Goal: Register for event/course

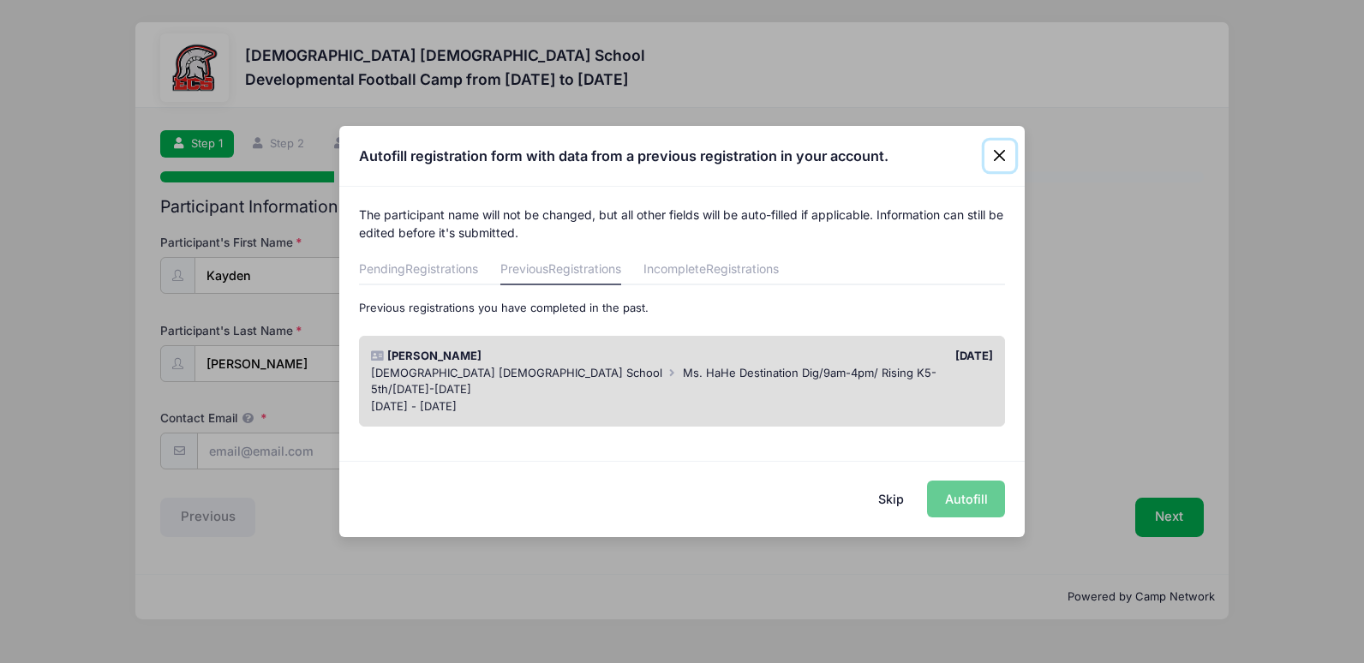
click at [1000, 150] on button "Close" at bounding box center [999, 156] width 31 height 31
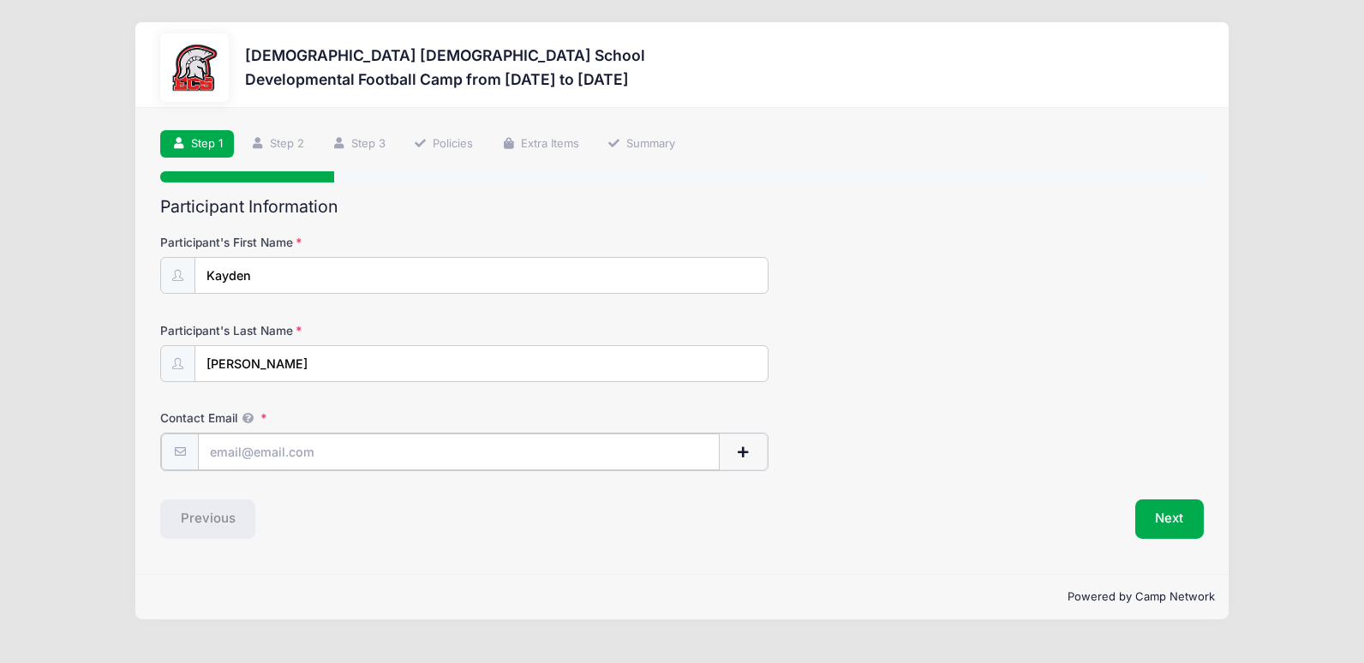
click at [359, 455] on input "Contact Email" at bounding box center [458, 452] width 521 height 37
type input "[EMAIL_ADDRESS][DOMAIN_NAME]"
click at [1150, 515] on button "Next" at bounding box center [1169, 517] width 69 height 39
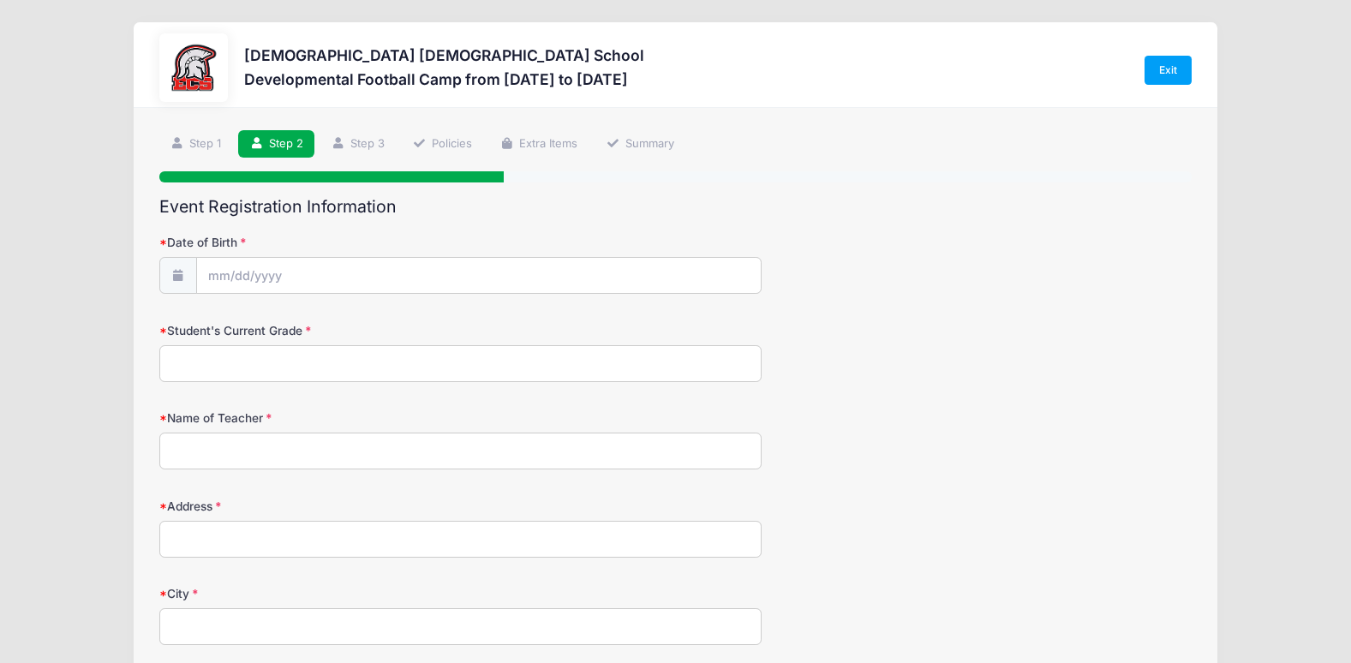
click at [183, 273] on icon at bounding box center [178, 275] width 14 height 11
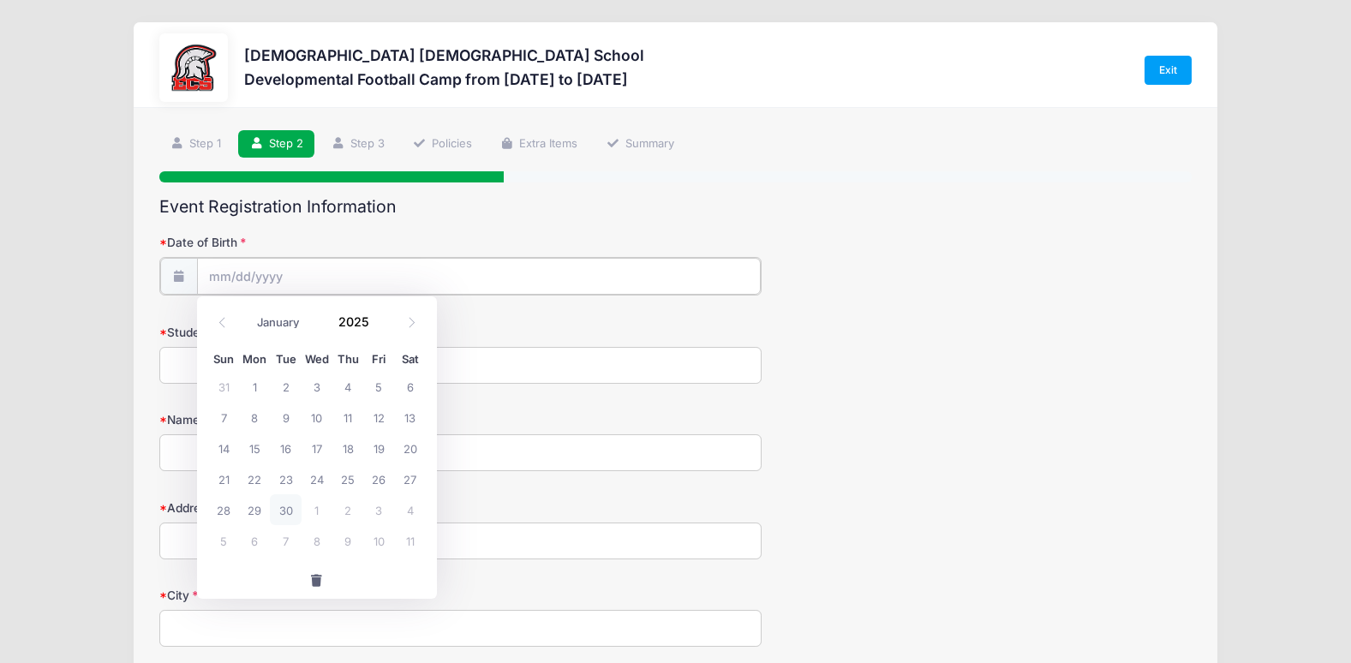
click at [209, 272] on input "Date of Birth" at bounding box center [479, 276] width 564 height 37
click at [224, 279] on input "Date of Birth" at bounding box center [479, 276] width 564 height 37
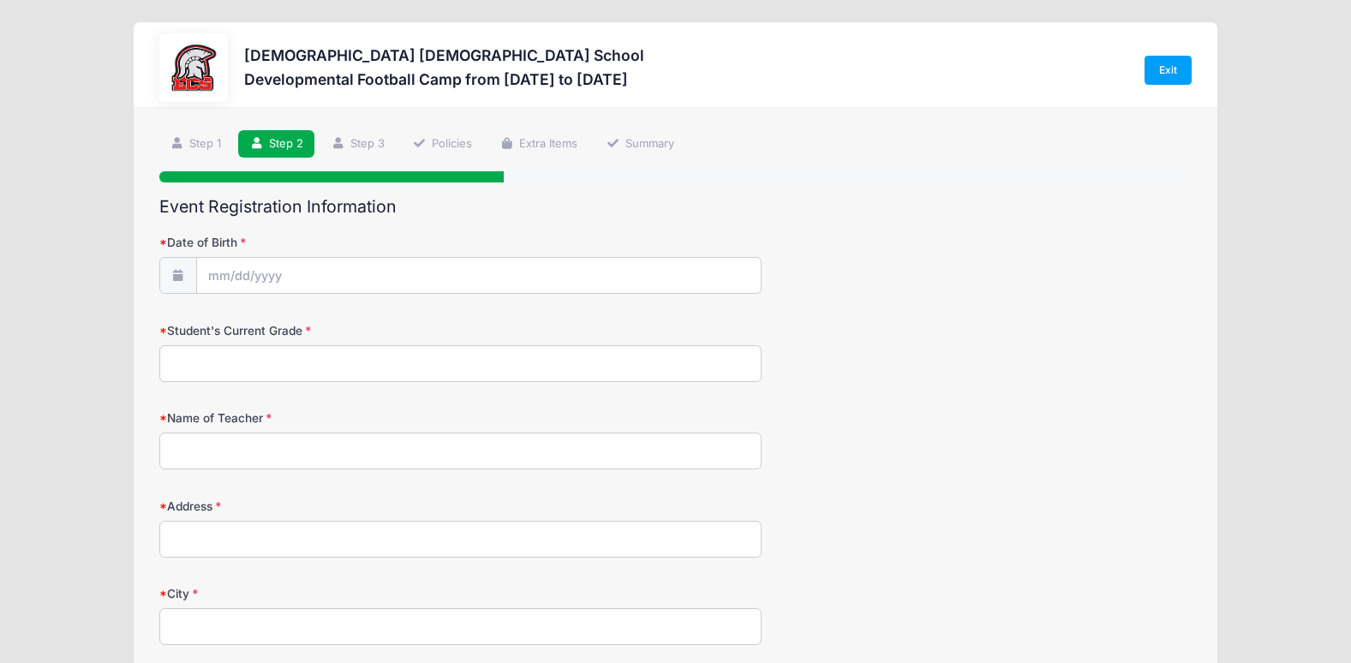
click at [172, 269] on span at bounding box center [178, 275] width 38 height 37
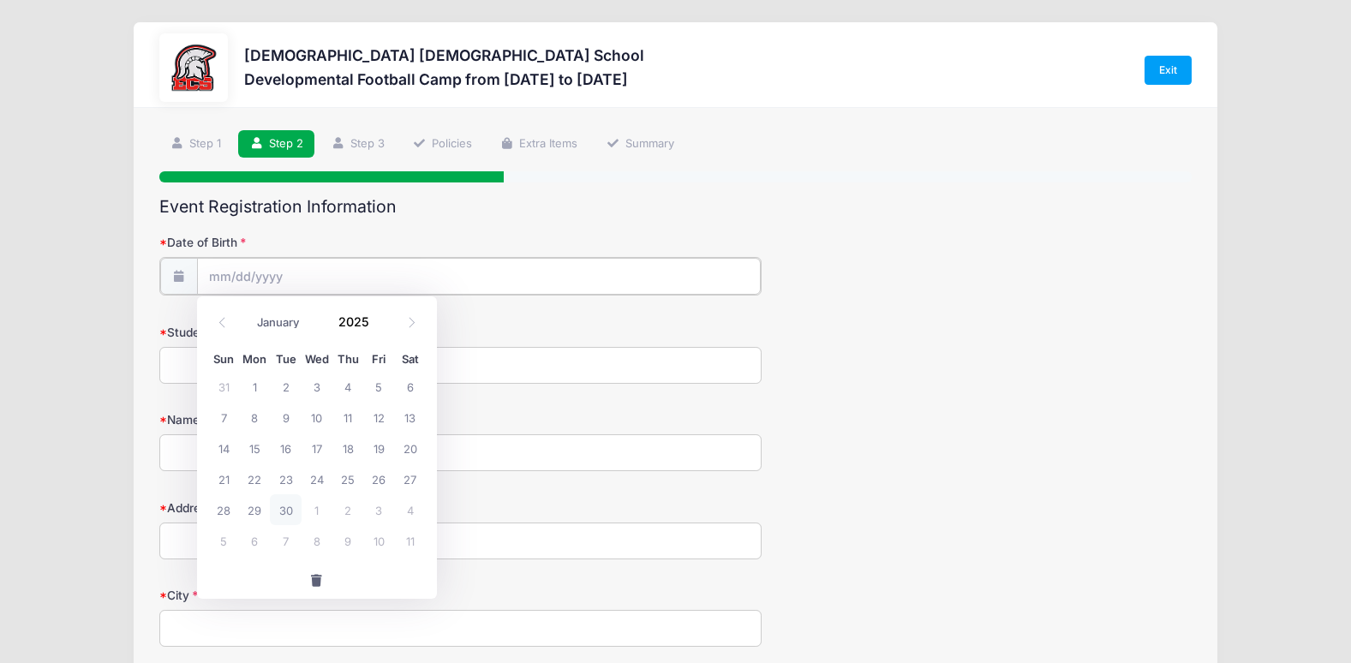
click at [224, 275] on input "Date of Birth" at bounding box center [479, 276] width 564 height 37
click at [378, 326] on span at bounding box center [380, 327] width 12 height 13
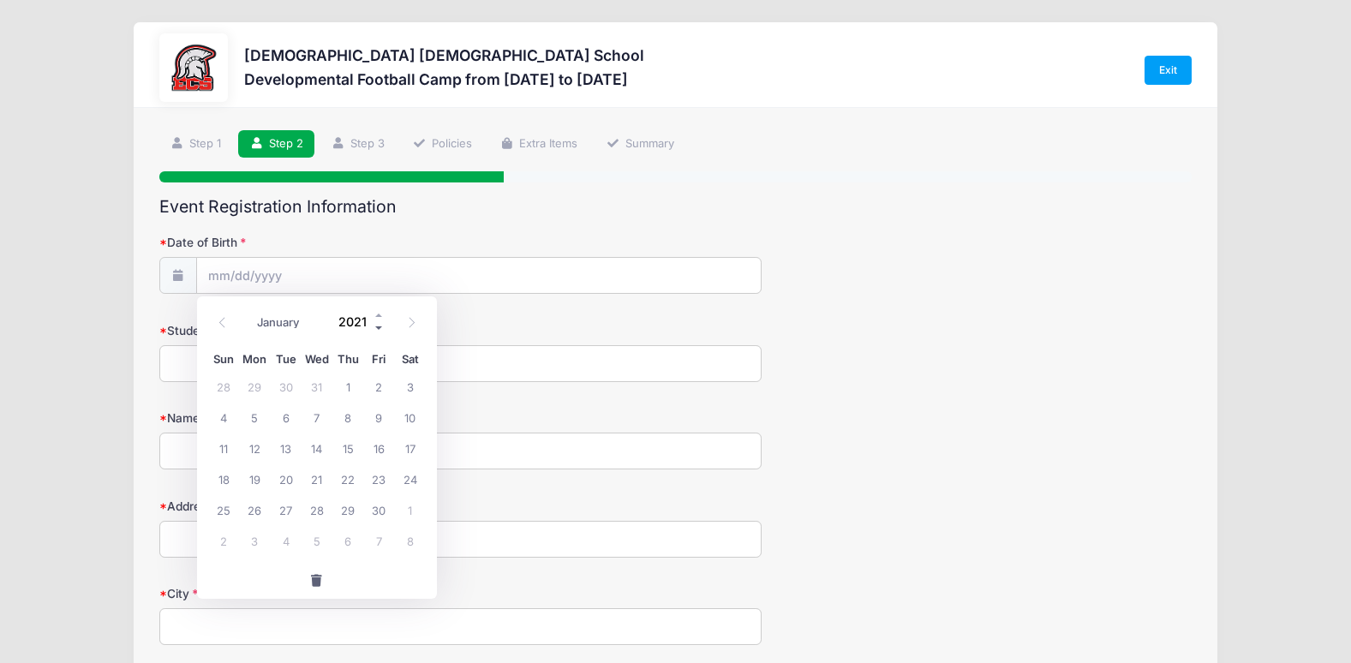
click at [378, 326] on span at bounding box center [380, 327] width 12 height 13
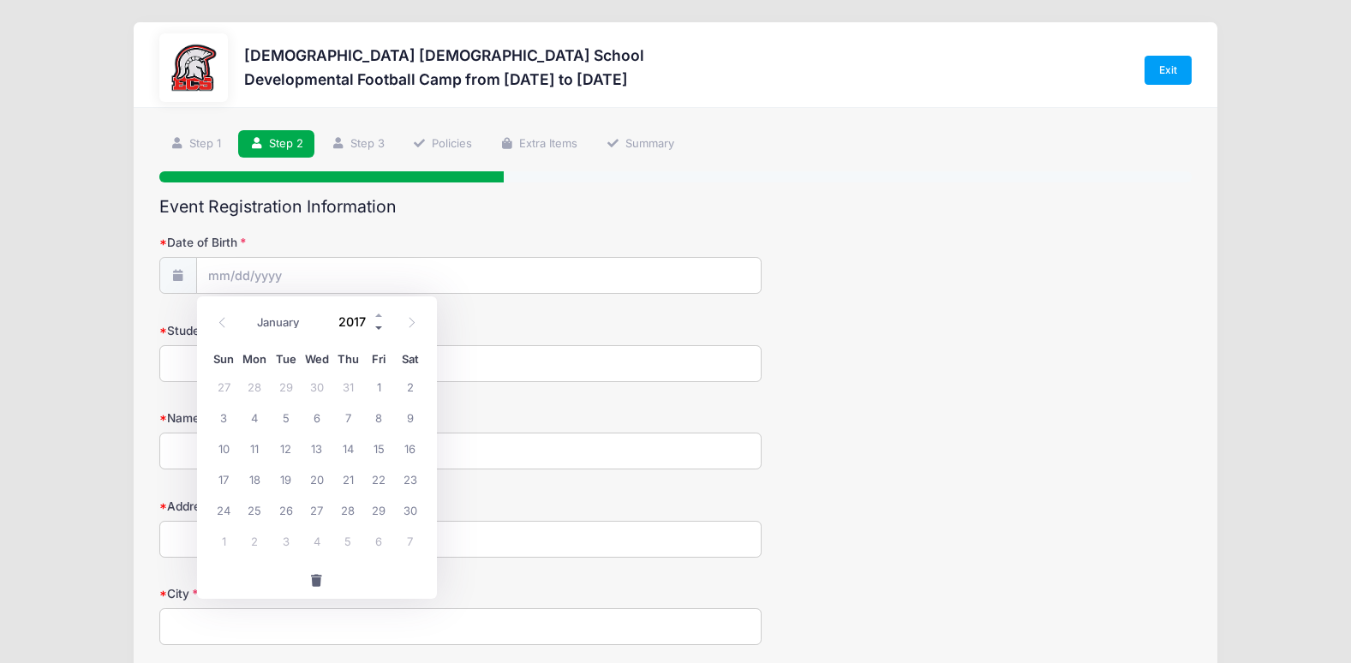
type input "2016"
click at [304, 322] on select "January February March April May June July August September October November De…" at bounding box center [286, 322] width 76 height 22
select select "5"
click at [248, 311] on select "January February March April May June July August September October November De…" at bounding box center [286, 322] width 76 height 22
click at [320, 448] on span "15" at bounding box center [317, 448] width 31 height 31
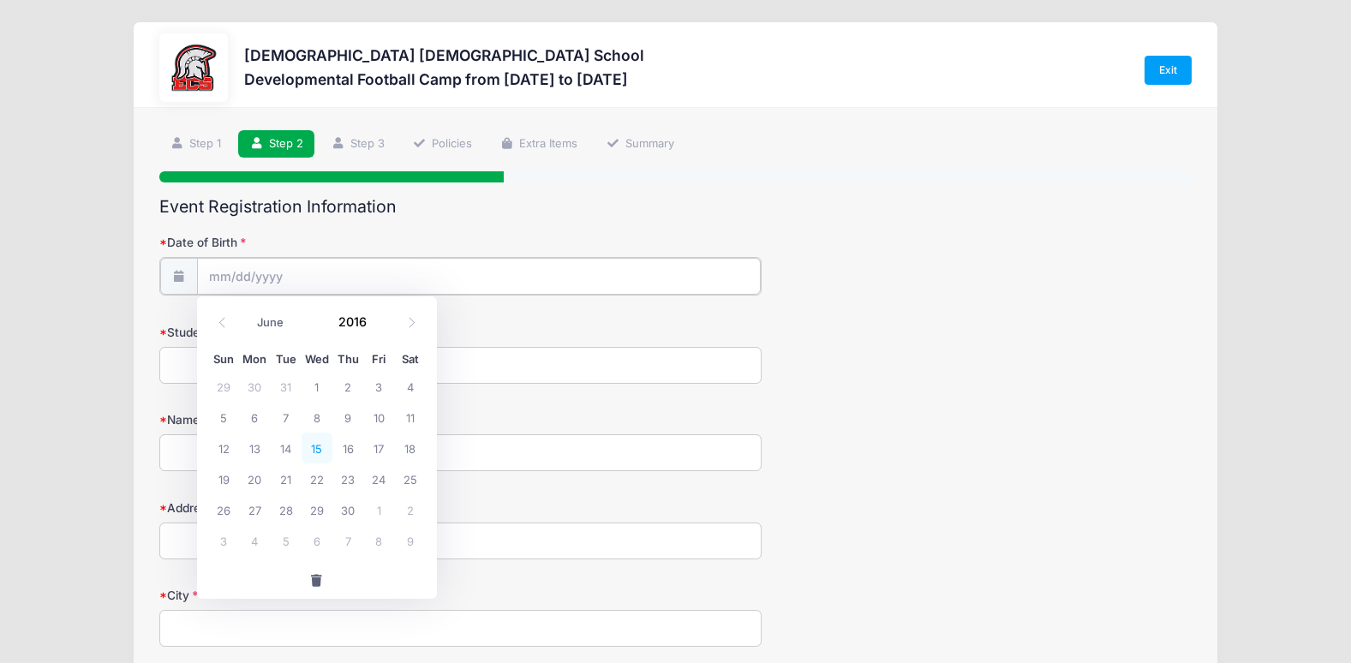
type input "[DATE]"
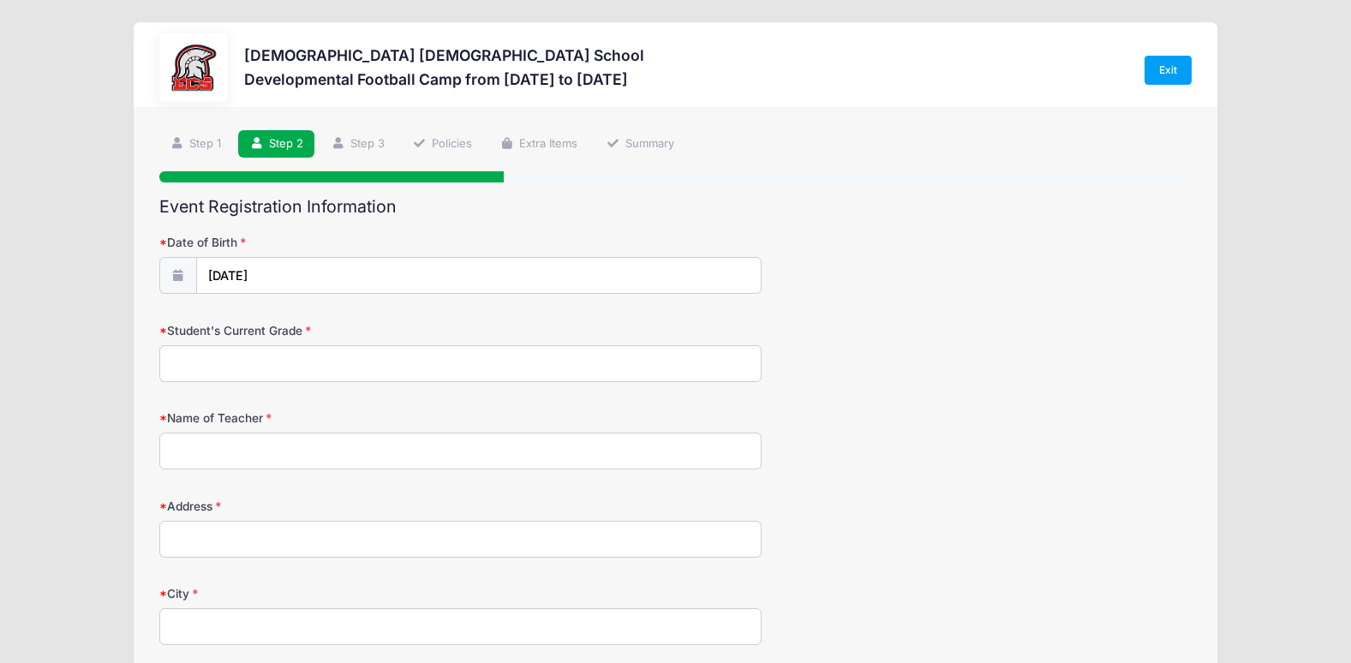
click at [293, 369] on input "Student's Current Grade" at bounding box center [460, 363] width 602 height 37
type input "4"
click at [277, 450] on input "Name of Teacher" at bounding box center [460, 451] width 602 height 37
type input "[PERSON_NAME]"
click at [273, 541] on input "Address" at bounding box center [460, 539] width 602 height 37
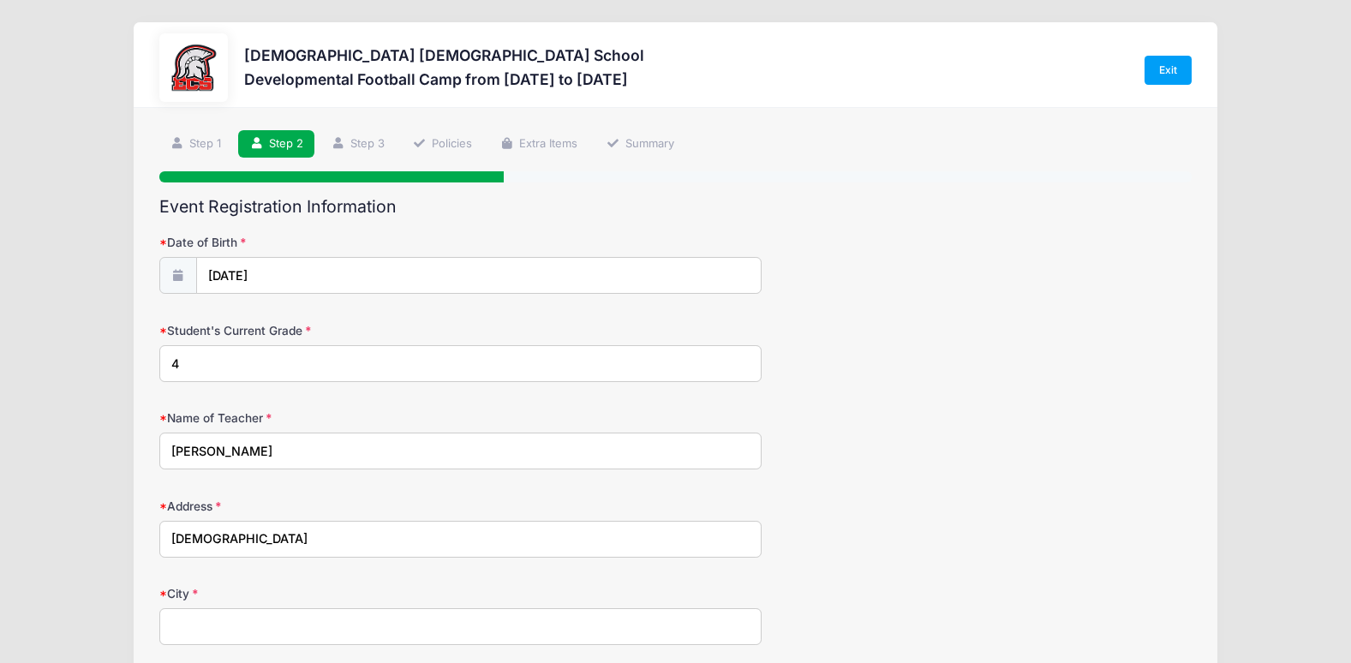
type input "[STREET_ADDRESS]"
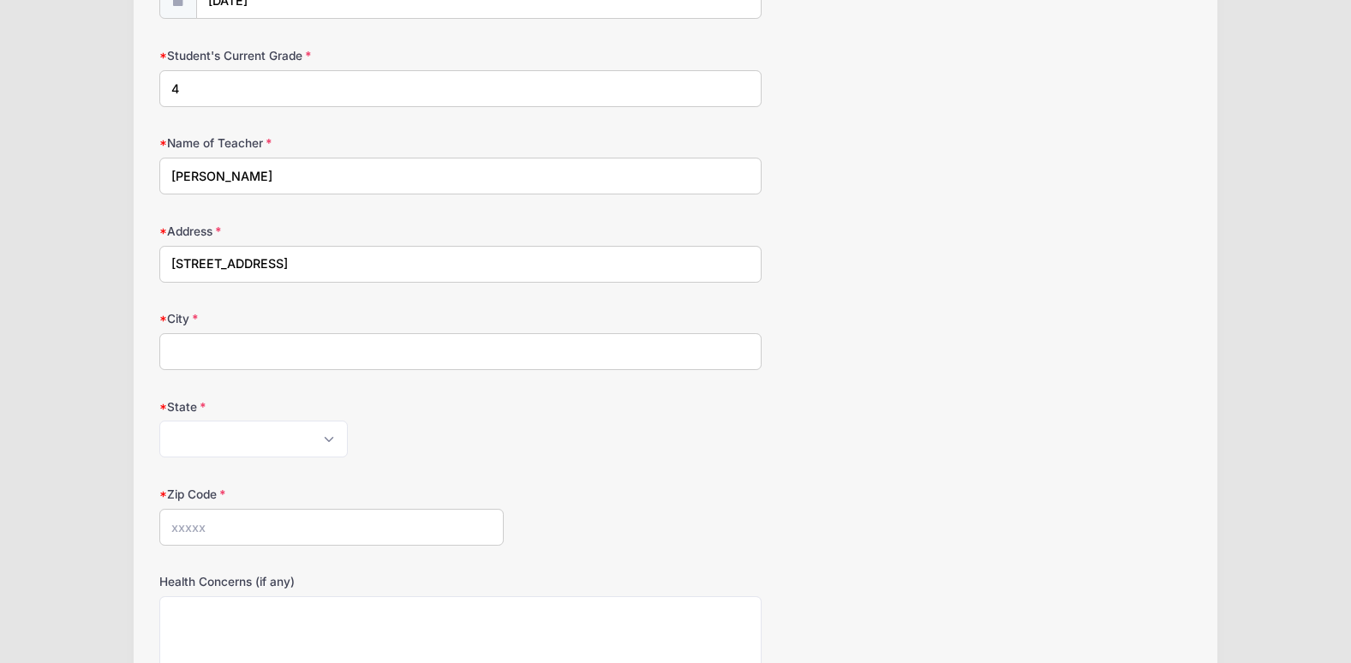
scroll to position [288, 0]
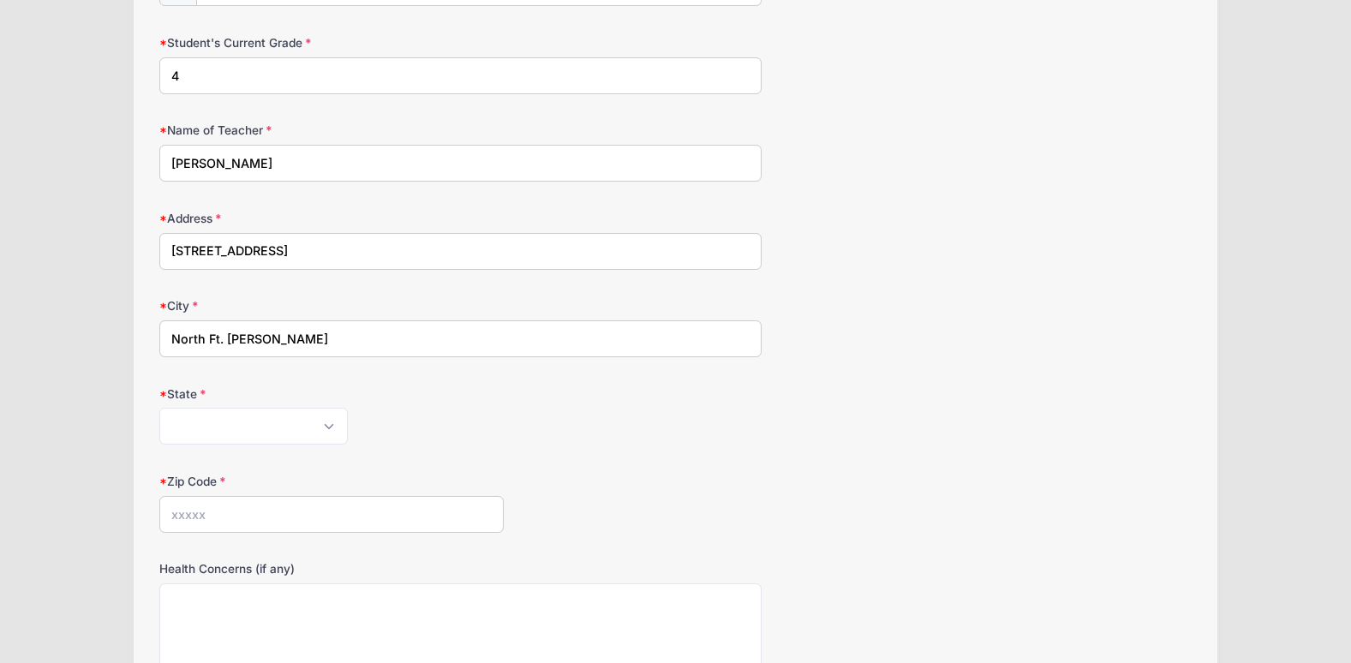
type input "North Ft. [PERSON_NAME]"
click at [337, 428] on select "[US_STATE] [US_STATE] [US_STATE] [US_STATE] [US_STATE] Armed Forces Africa Arme…" at bounding box center [253, 426] width 188 height 37
select select "FL"
click at [159, 408] on select "[US_STATE] [US_STATE] [US_STATE] [US_STATE] [US_STATE] Armed Forces Africa Arme…" at bounding box center [253, 426] width 188 height 37
click at [238, 520] on input "Zip Code" at bounding box center [331, 514] width 344 height 37
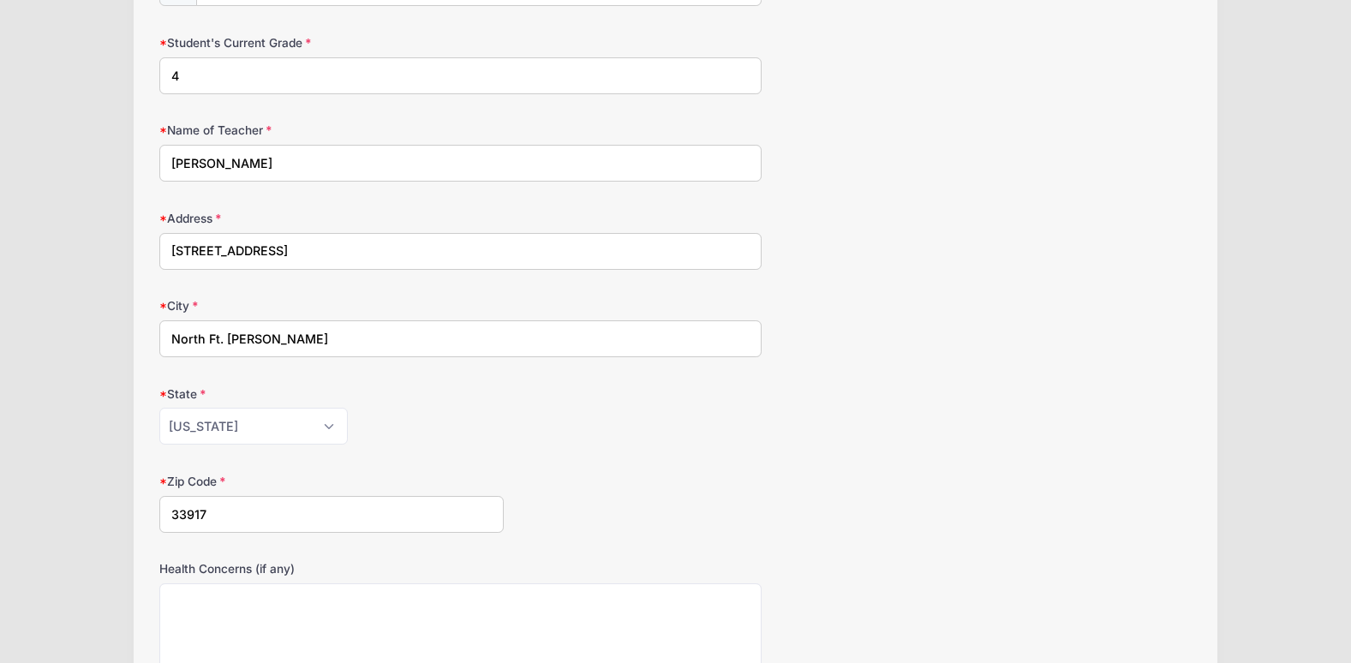
type input "33917"
click at [703, 474] on div "Zip Code 33917" at bounding box center [675, 503] width 1033 height 60
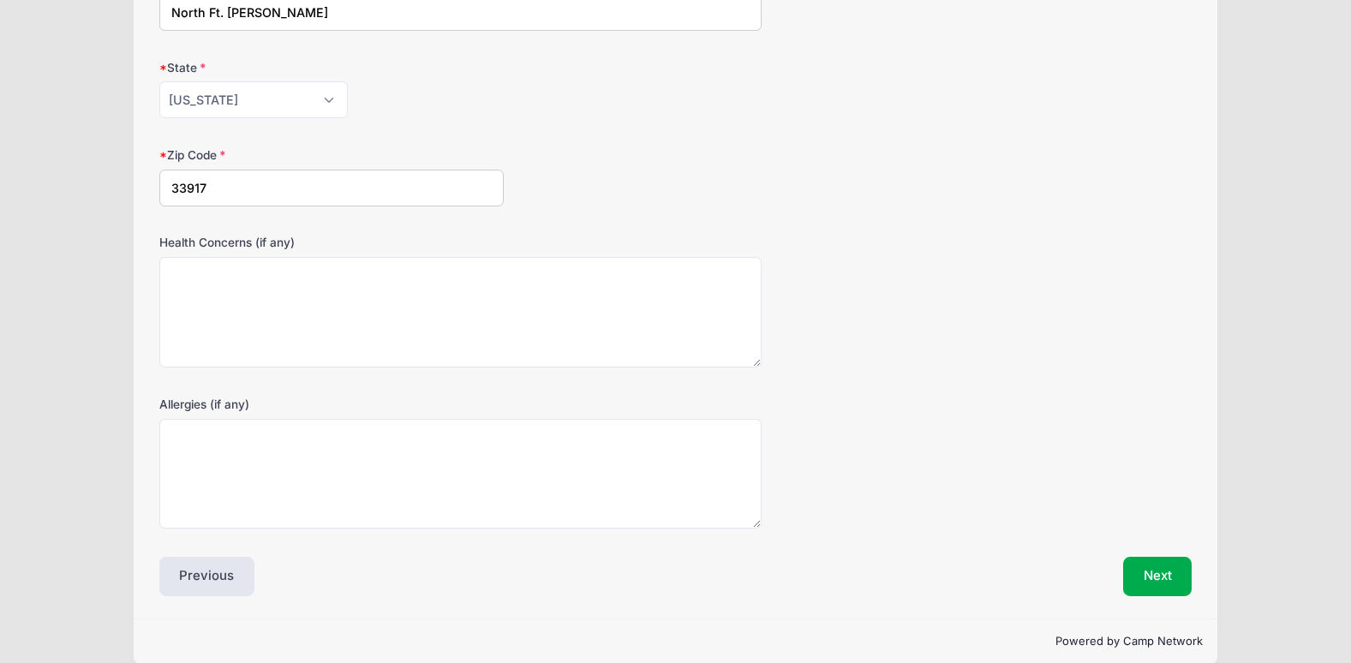
scroll to position [637, 0]
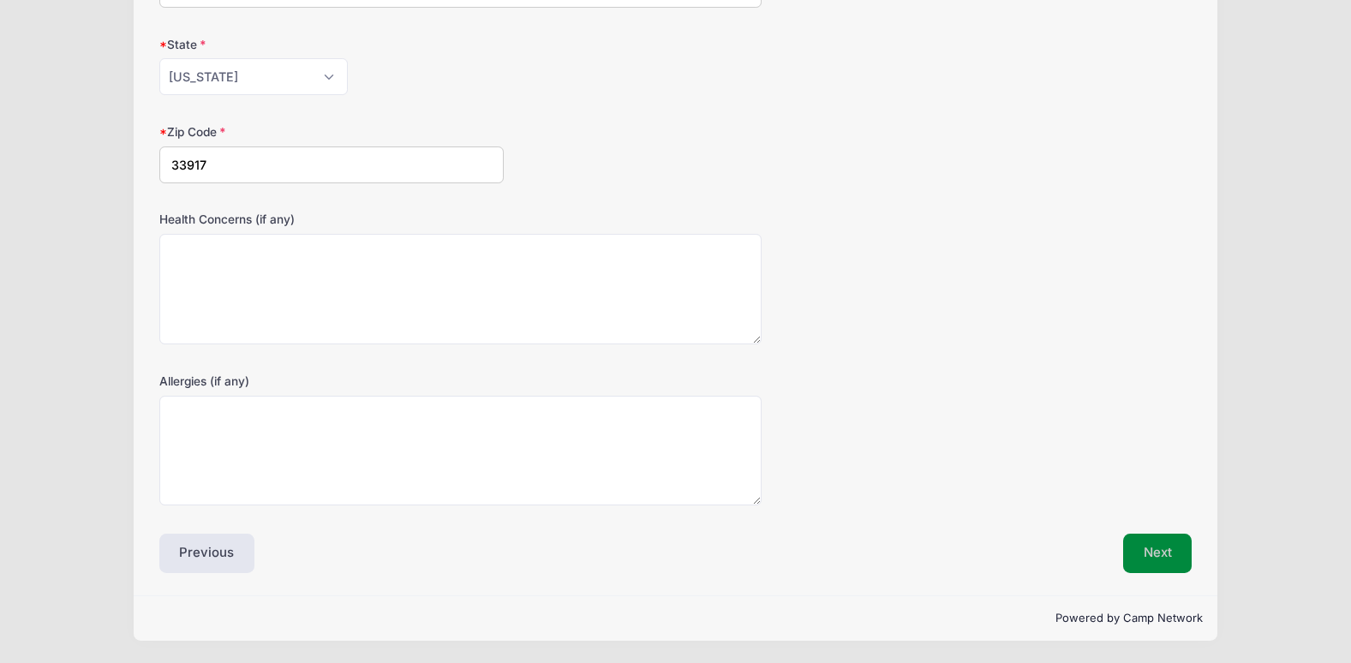
click at [1159, 556] on button "Next" at bounding box center [1157, 553] width 69 height 39
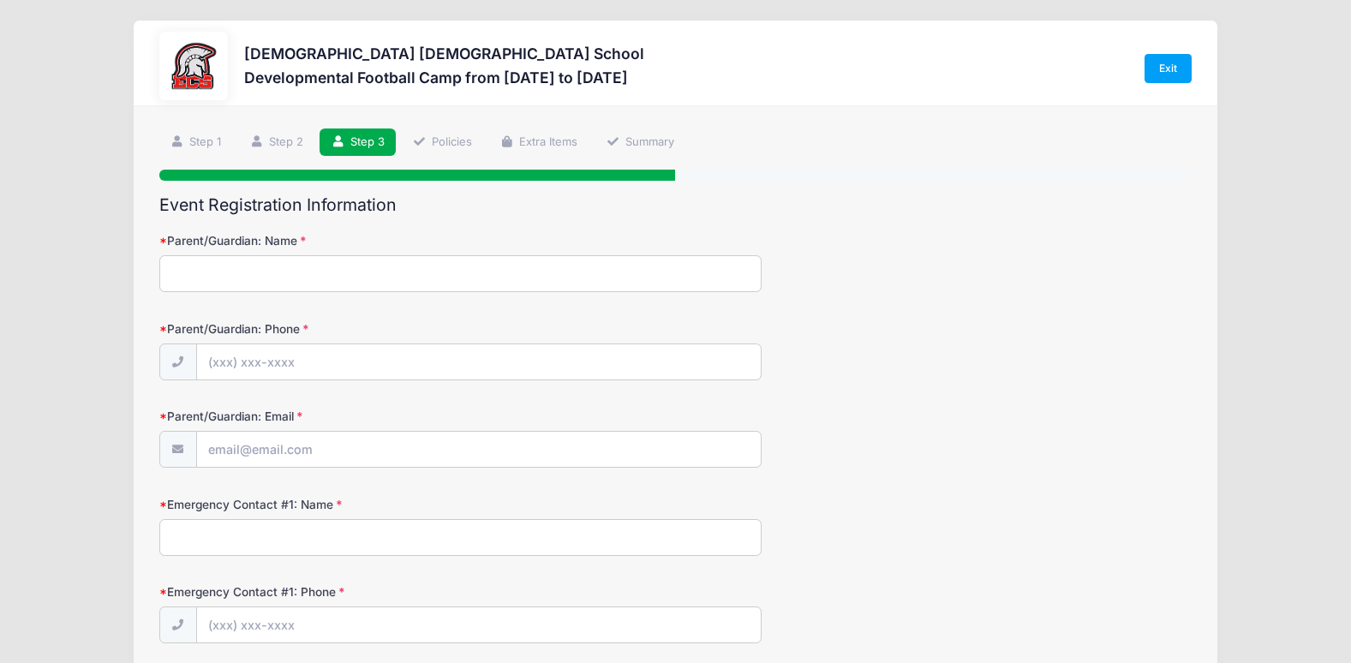
scroll to position [0, 0]
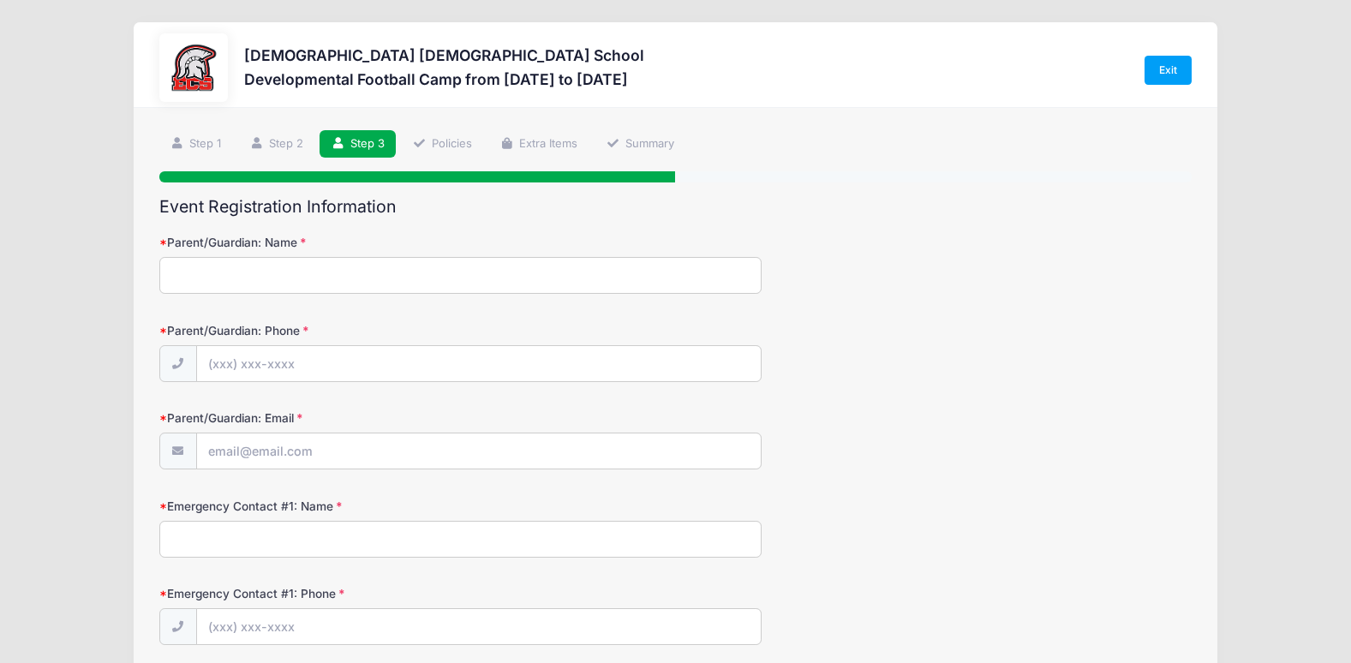
click at [418, 276] on input "Parent/Guardian: Name" at bounding box center [460, 275] width 602 height 37
type input "[PERSON_NAME]"
type input "[PHONE_NUMBER]"
click at [354, 450] on input "Parent/Guardian: Email" at bounding box center [479, 452] width 564 height 37
type input "[EMAIL_ADDRESS][DOMAIN_NAME]"
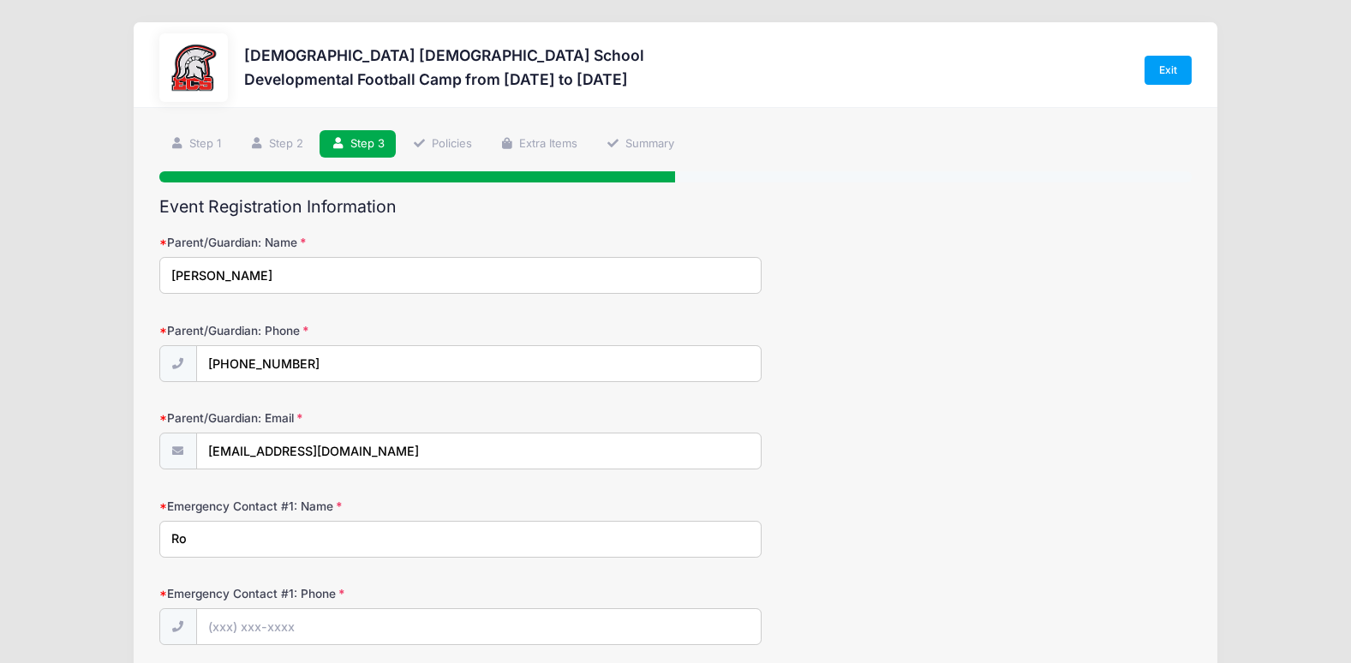
type input "R"
type input "[PERSON_NAME]"
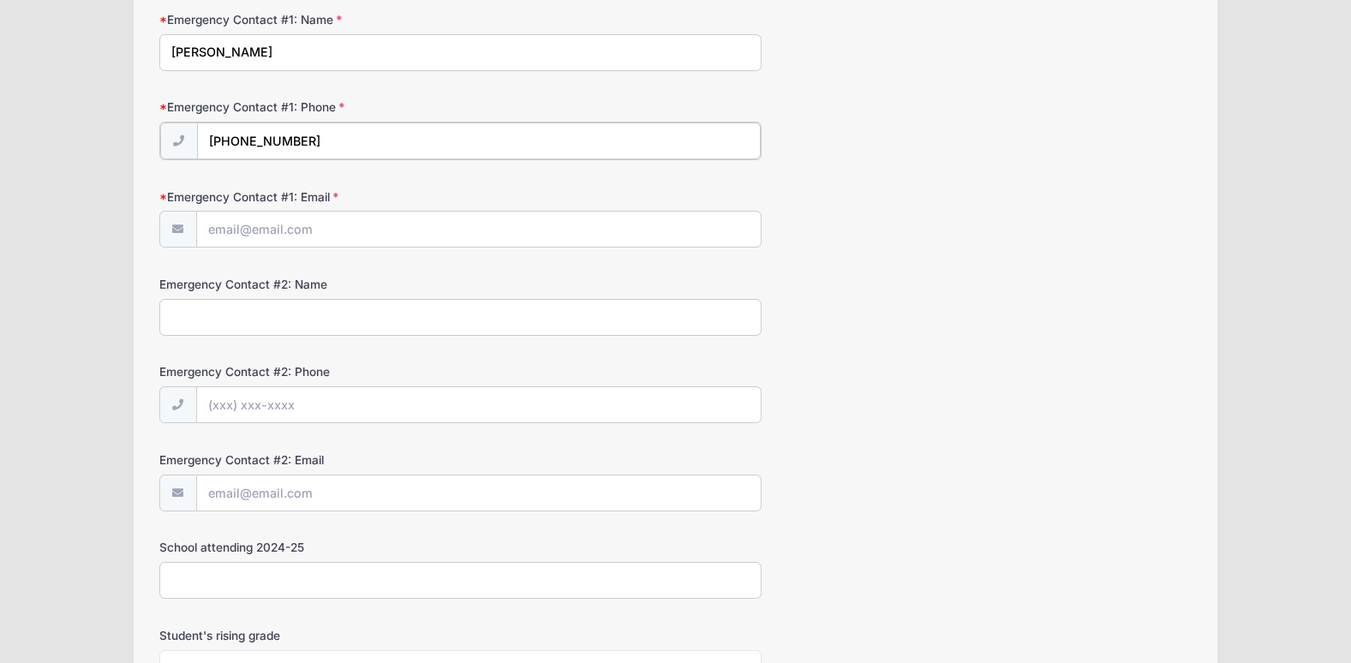
scroll to position [496, 0]
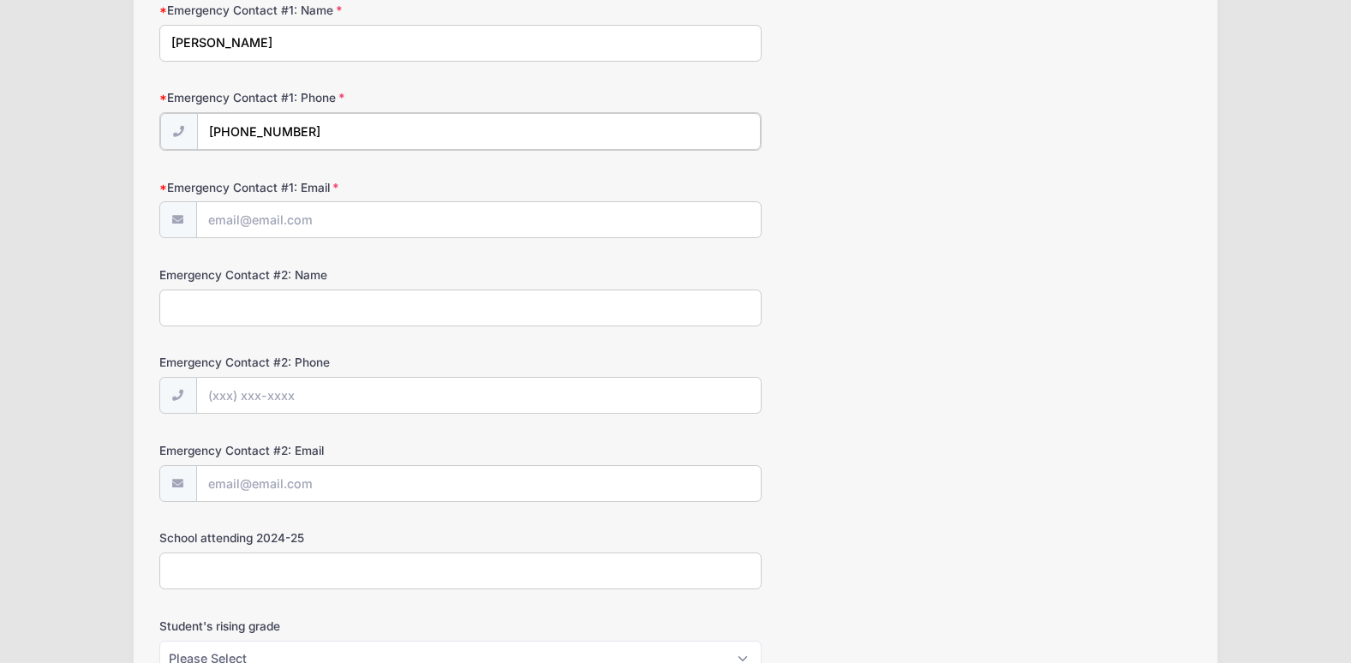
type input "[PHONE_NUMBER]"
click at [339, 230] on input "Emergency Contact #1: Email" at bounding box center [479, 218] width 564 height 37
type input "[EMAIL_ADDRESS][DOMAIN_NAME]"
type input "[PERSON_NAME]"
type input "[PHONE_NUMBER]"
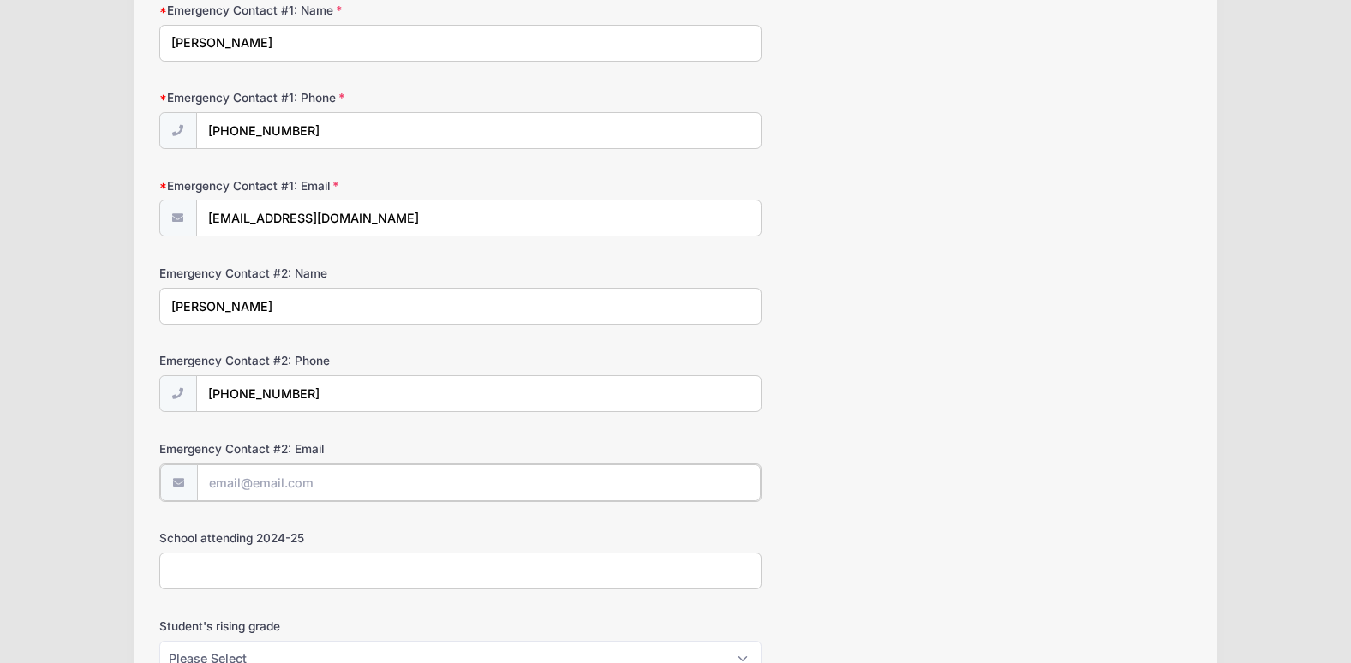
click at [341, 478] on input "Emergency Contact #2: Email" at bounding box center [479, 482] width 564 height 37
type input "[EMAIL_ADDRESS][DOMAIN_NAME]"
click at [429, 580] on input "School attending 2024-25" at bounding box center [460, 569] width 602 height 37
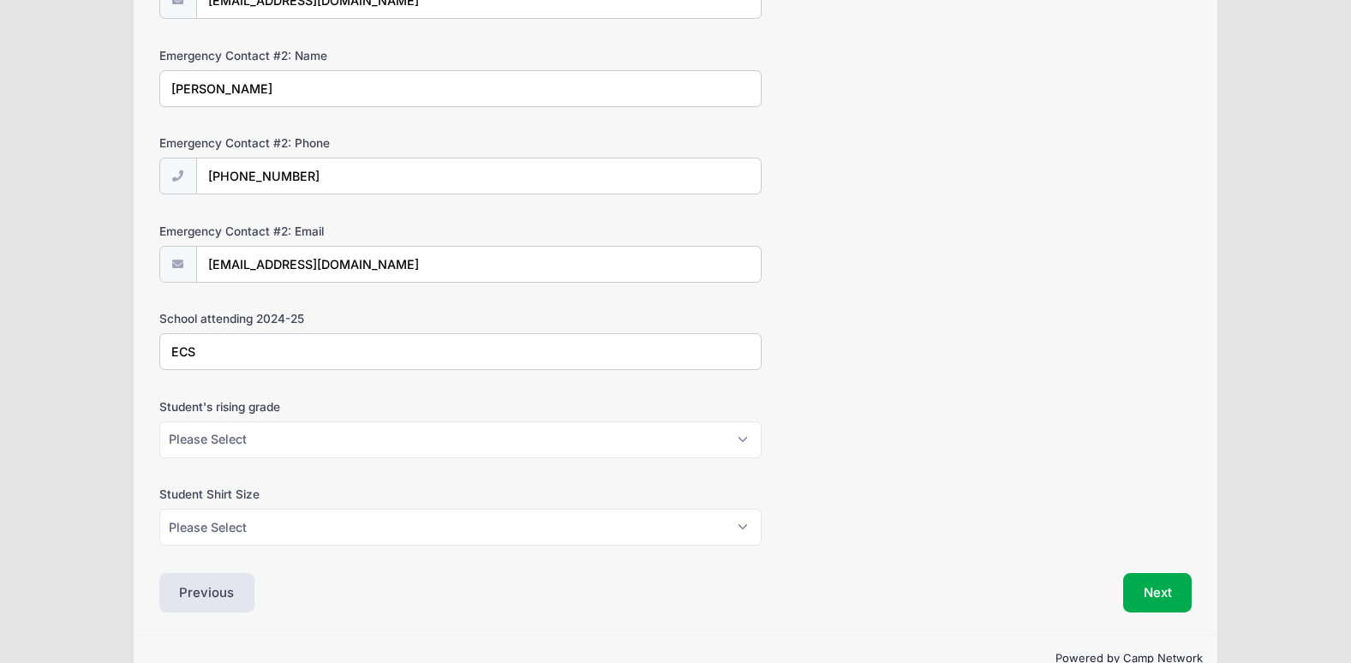
scroll to position [753, 0]
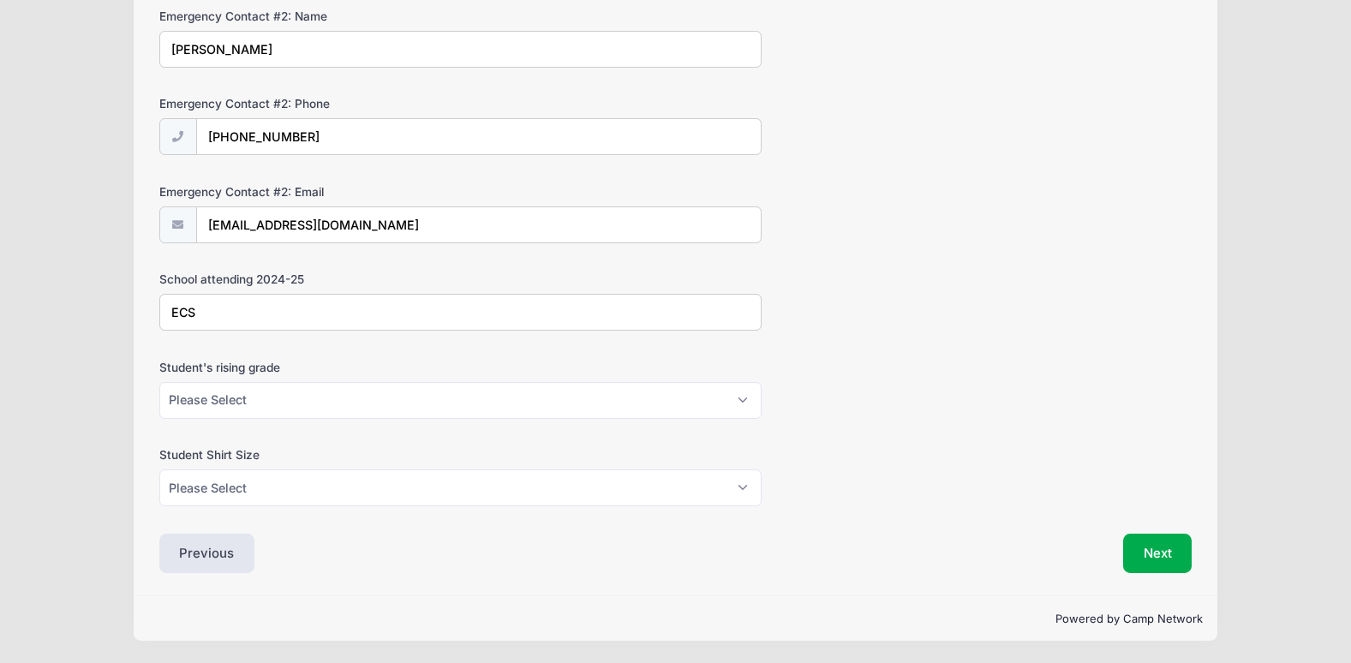
type input "ECS"
click at [519, 398] on select "Please Select K5 1st 2nd 3rd 4th 5th 6th 7th 8th" at bounding box center [460, 400] width 602 height 37
select select "5th"
click at [159, 382] on select "Please Select K5 1st 2nd 3rd 4th 5th 6th 7th 8th" at bounding box center [460, 400] width 602 height 37
click at [315, 485] on select "Please Select XS S M L XL XXL" at bounding box center [460, 488] width 602 height 37
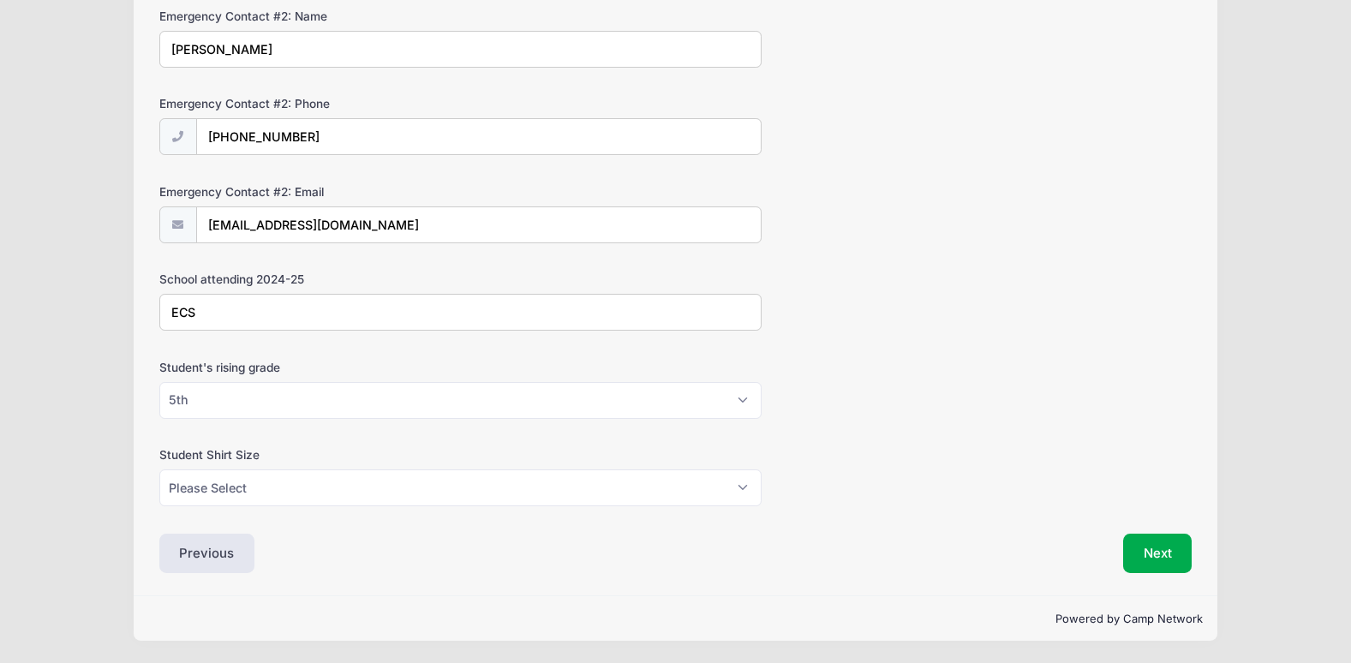
drag, startPoint x: 1350, startPoint y: 401, endPoint x: 1354, endPoint y: 462, distance: 60.9
click at [443, 479] on select "Please Select XS S M L XL XXL" at bounding box center [460, 488] width 602 height 37
select select "M"
click at [159, 470] on select "Please Select XS S M L XL XXL" at bounding box center [460, 488] width 602 height 37
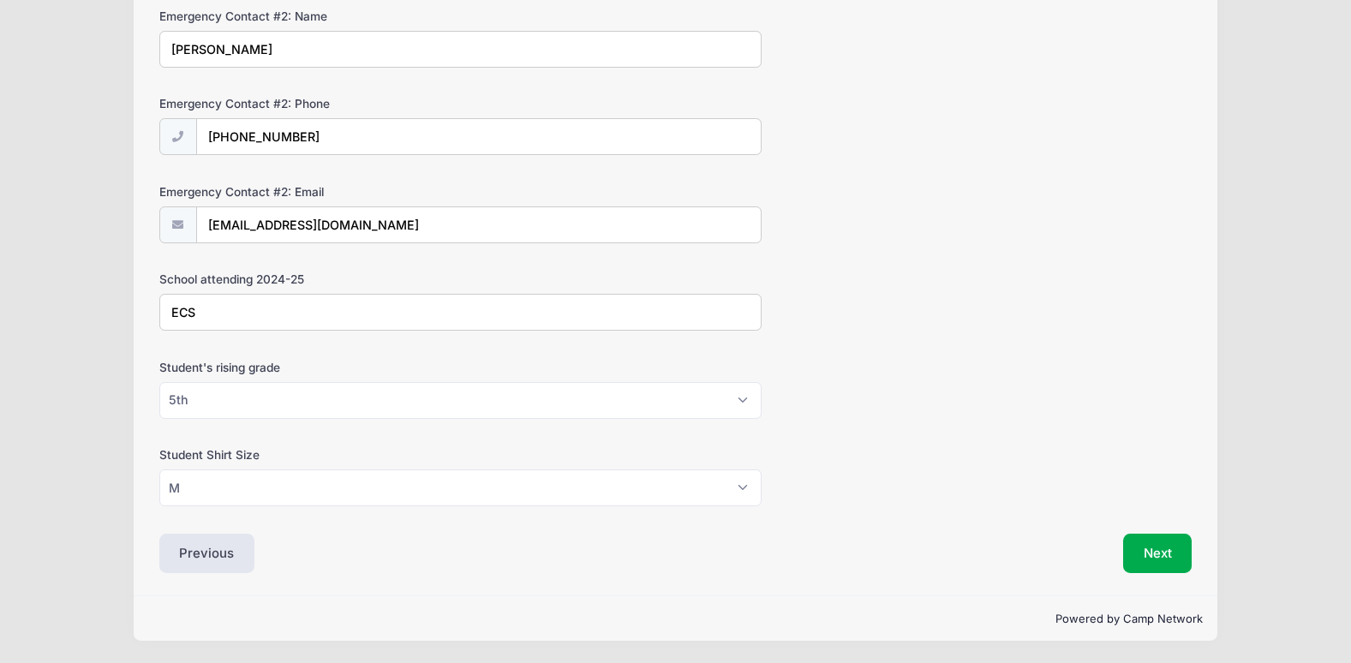
click at [440, 556] on div "Previous" at bounding box center [413, 553] width 525 height 39
click at [1154, 547] on button "Next" at bounding box center [1157, 553] width 69 height 39
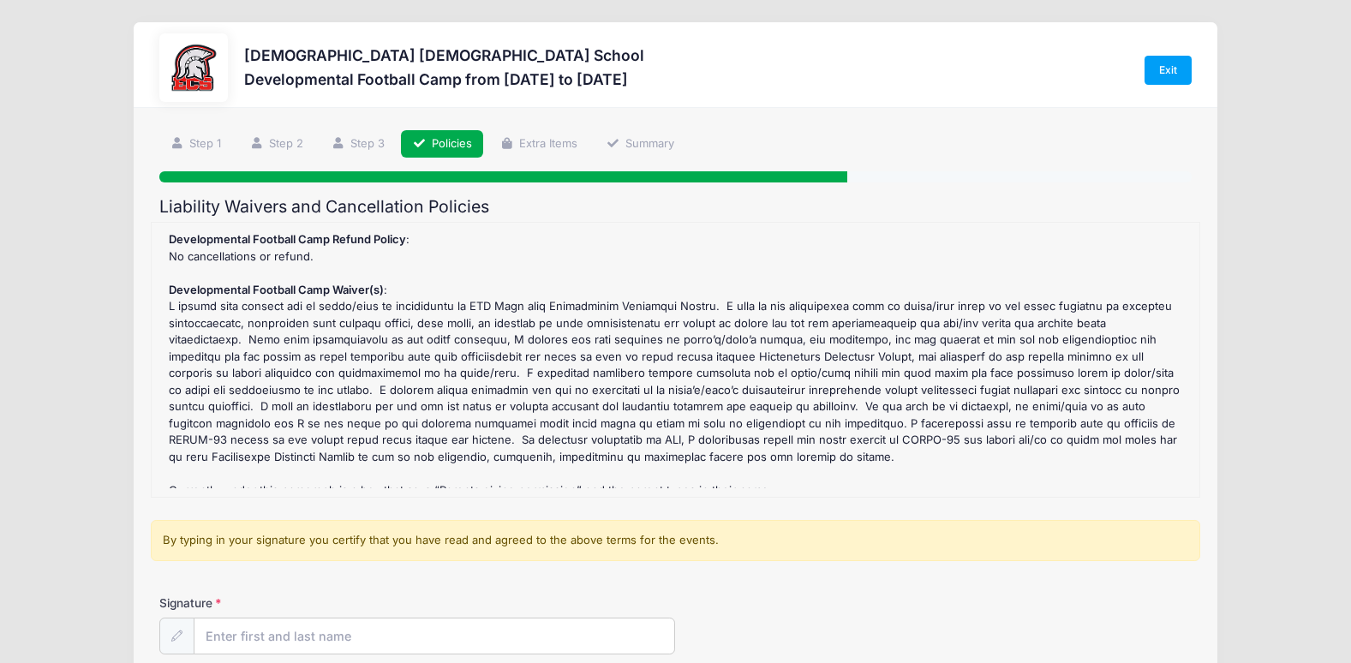
scroll to position [170, 0]
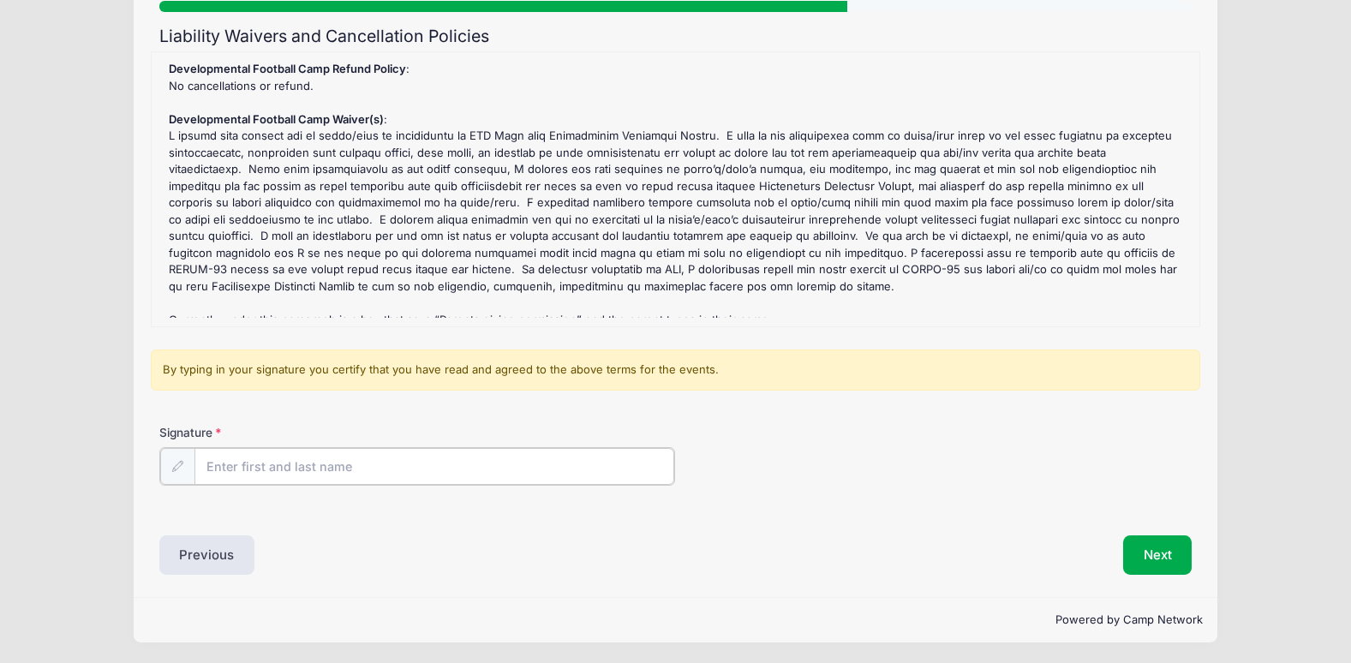
click at [316, 456] on input "Signature" at bounding box center [434, 466] width 481 height 37
type input "[PERSON_NAME]"
click at [784, 401] on div "By typing in your signature you certify that you have read and agreed to the ab…" at bounding box center [676, 376] width 1050 height 52
click at [1136, 536] on button "Next" at bounding box center [1157, 553] width 69 height 39
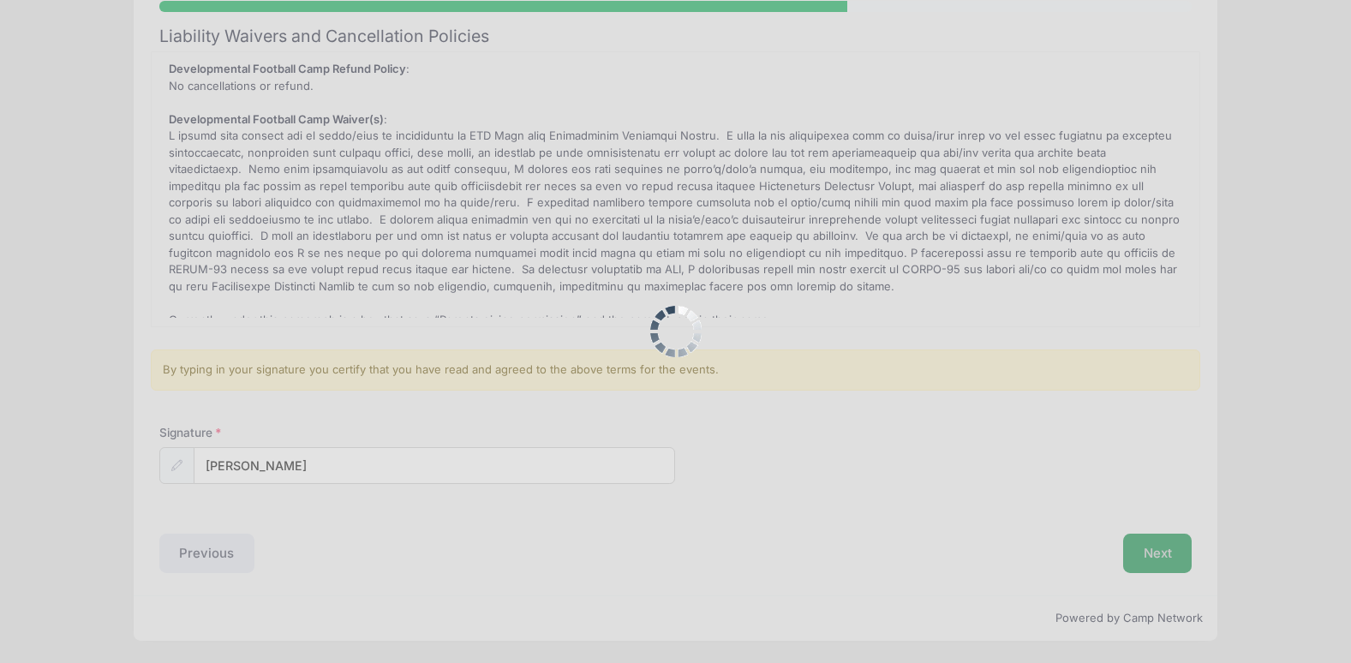
scroll to position [0, 0]
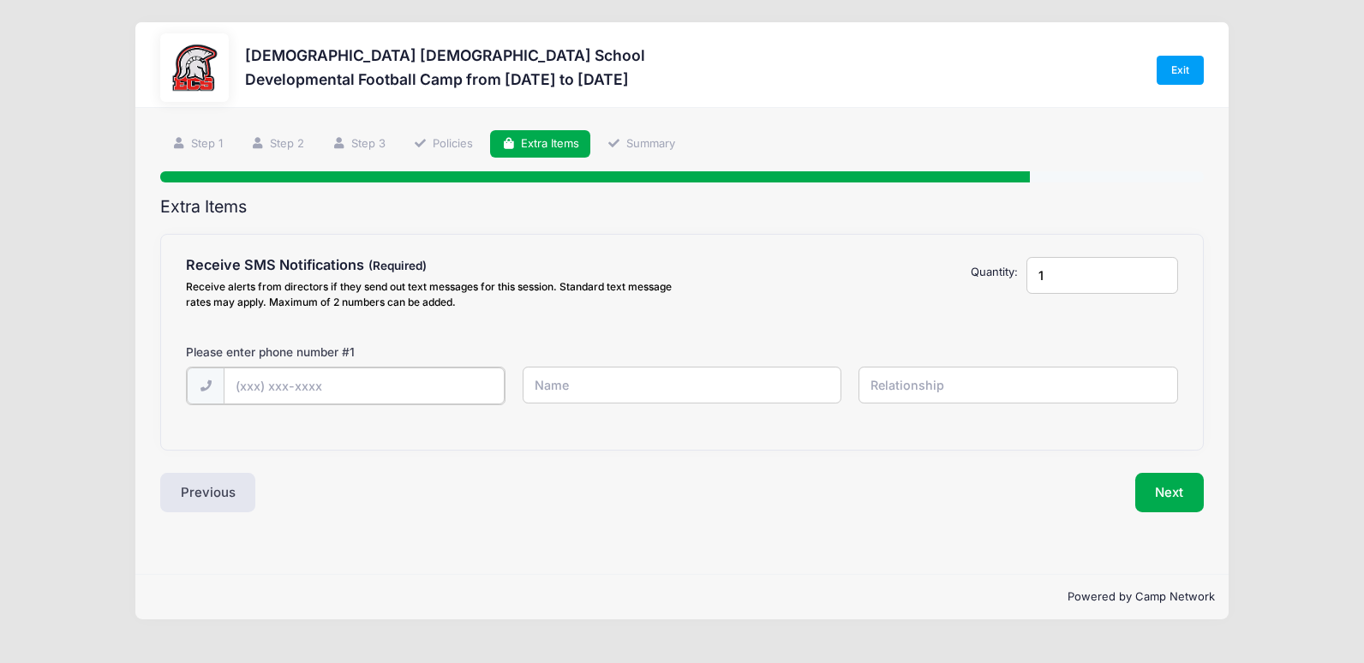
click at [257, 386] on input "text" at bounding box center [364, 386] width 281 height 37
type input "[PHONE_NUMBER]"
click at [624, 389] on input "text" at bounding box center [683, 385] width 320 height 37
type input "[PERSON_NAME]"
type input "father"
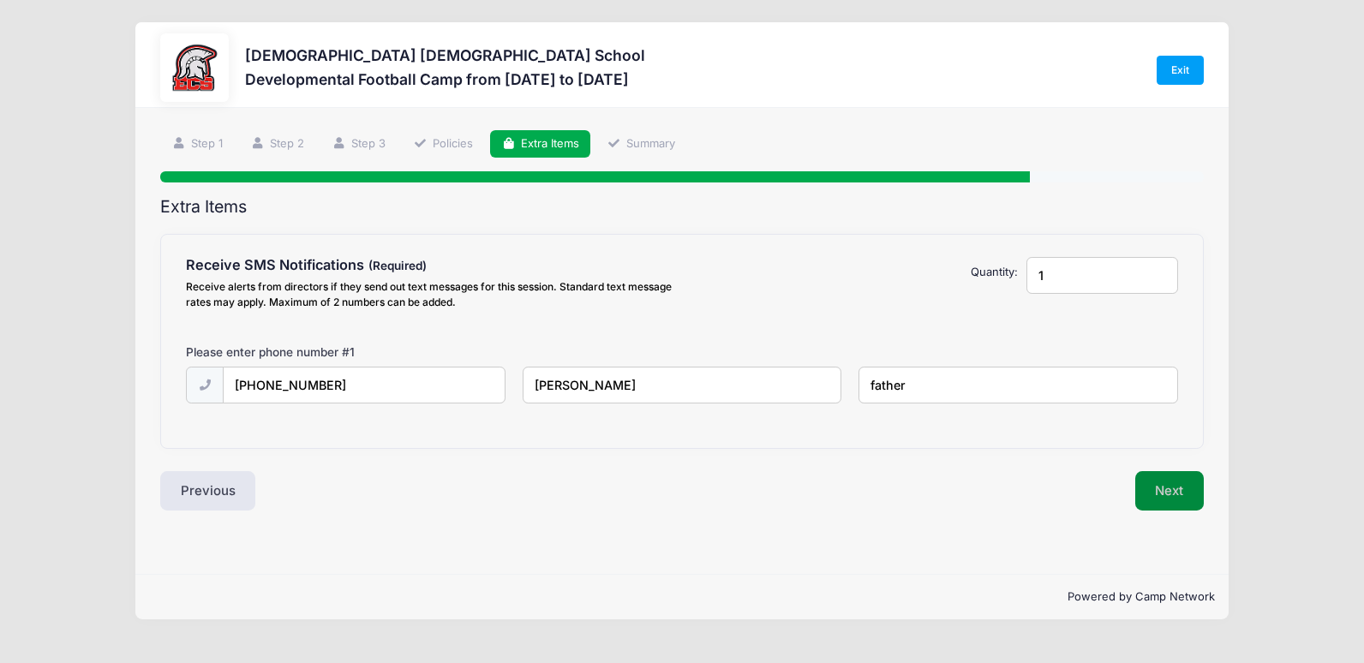
click at [1152, 482] on button "Next" at bounding box center [1169, 490] width 69 height 39
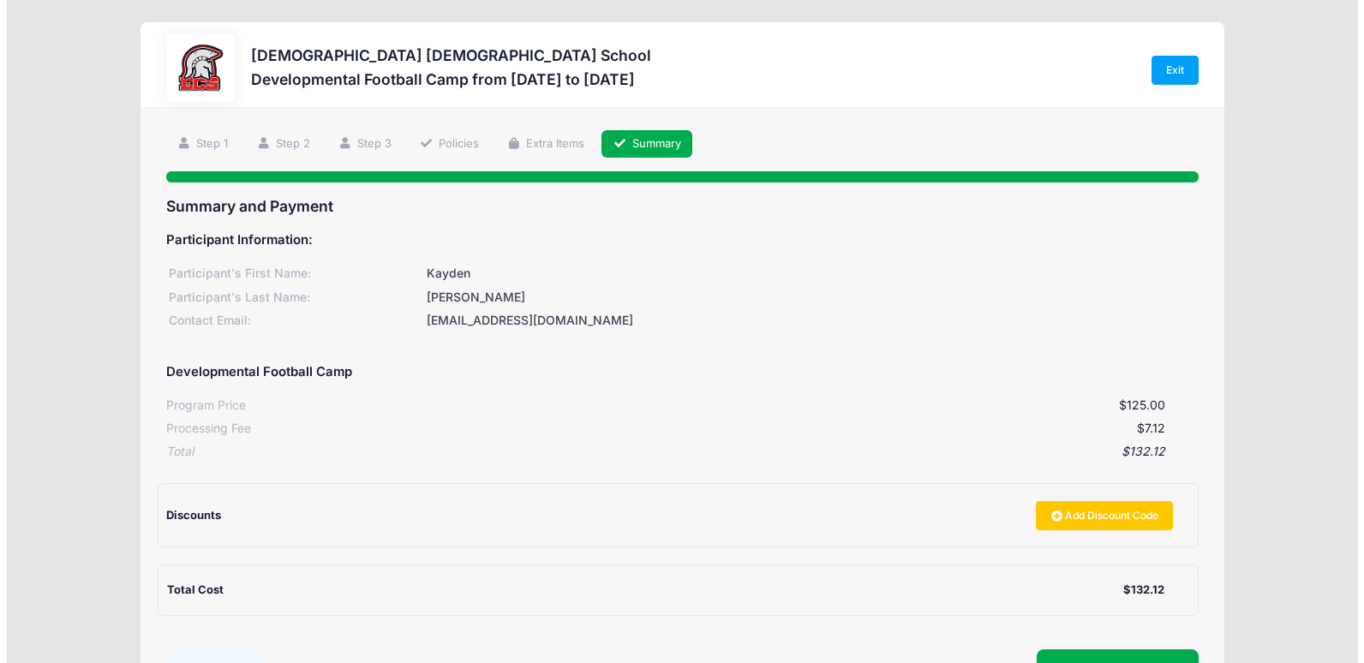
scroll to position [149, 0]
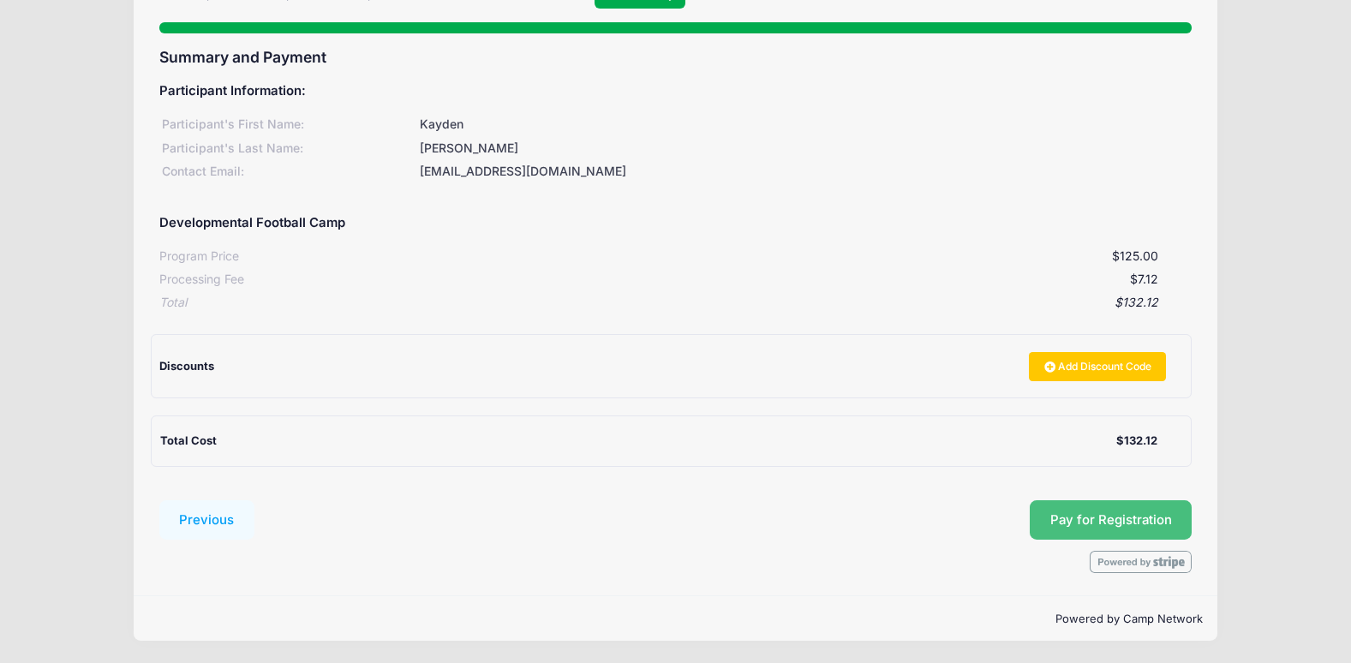
click at [1133, 518] on button "Pay for Registration" at bounding box center [1111, 519] width 163 height 39
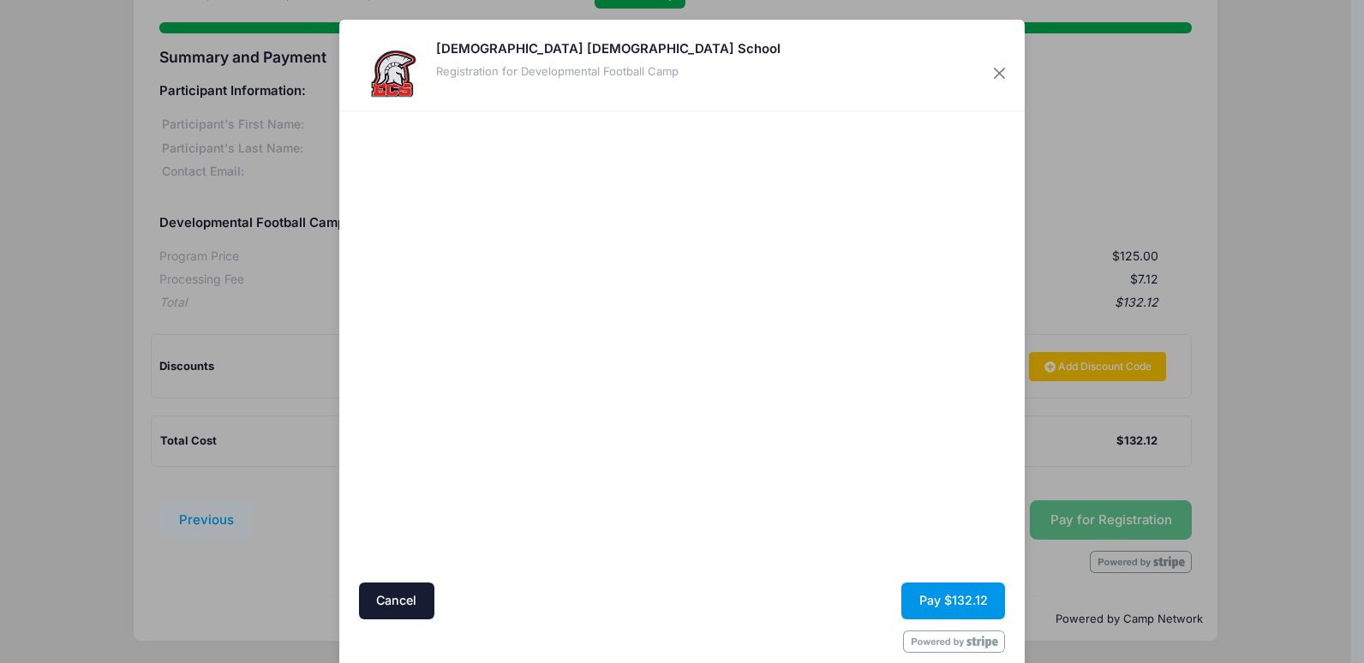
click at [936, 593] on button "Pay $132.12" at bounding box center [953, 601] width 104 height 37
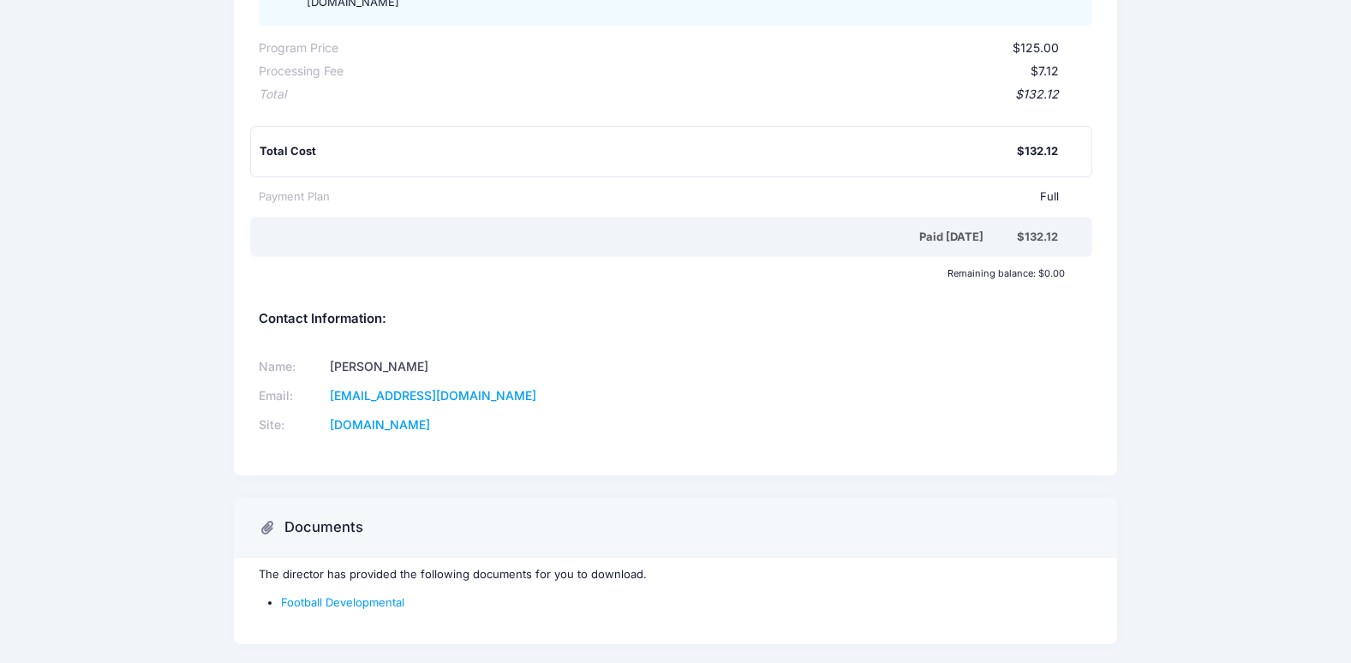
scroll to position [345, 0]
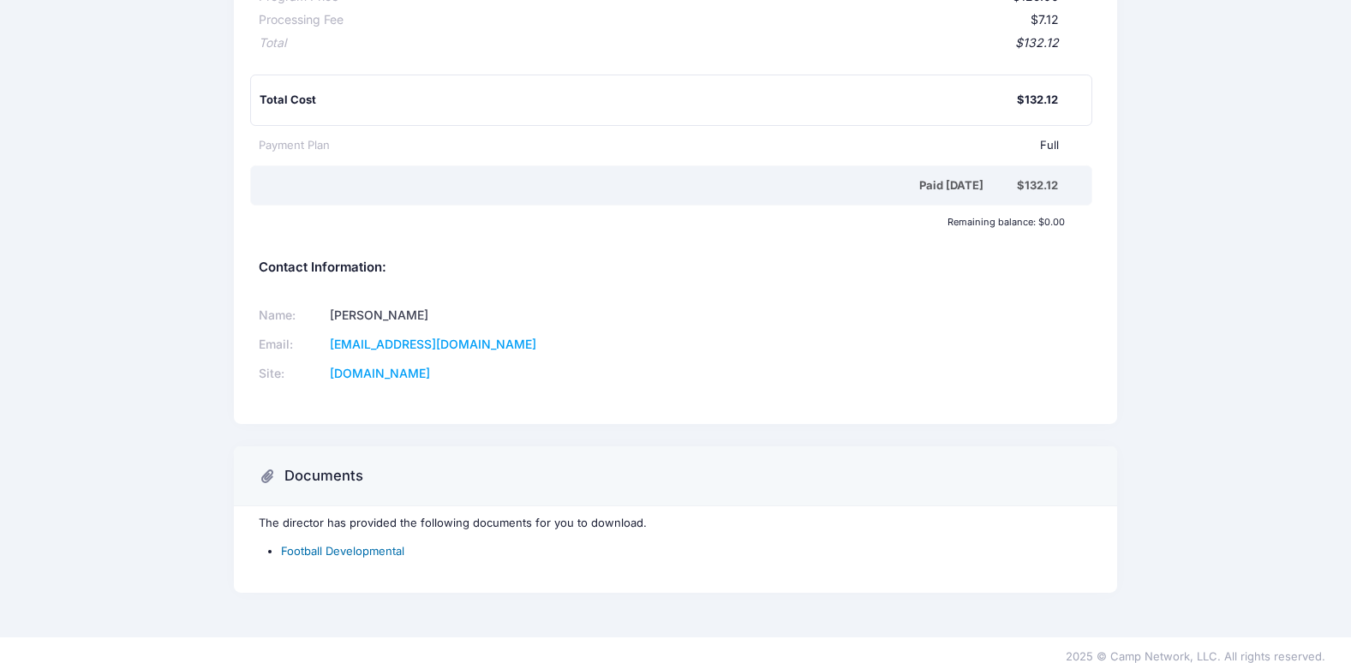
click at [398, 544] on link "Football Developmental" at bounding box center [342, 551] width 123 height 14
